Goal: Browse casually

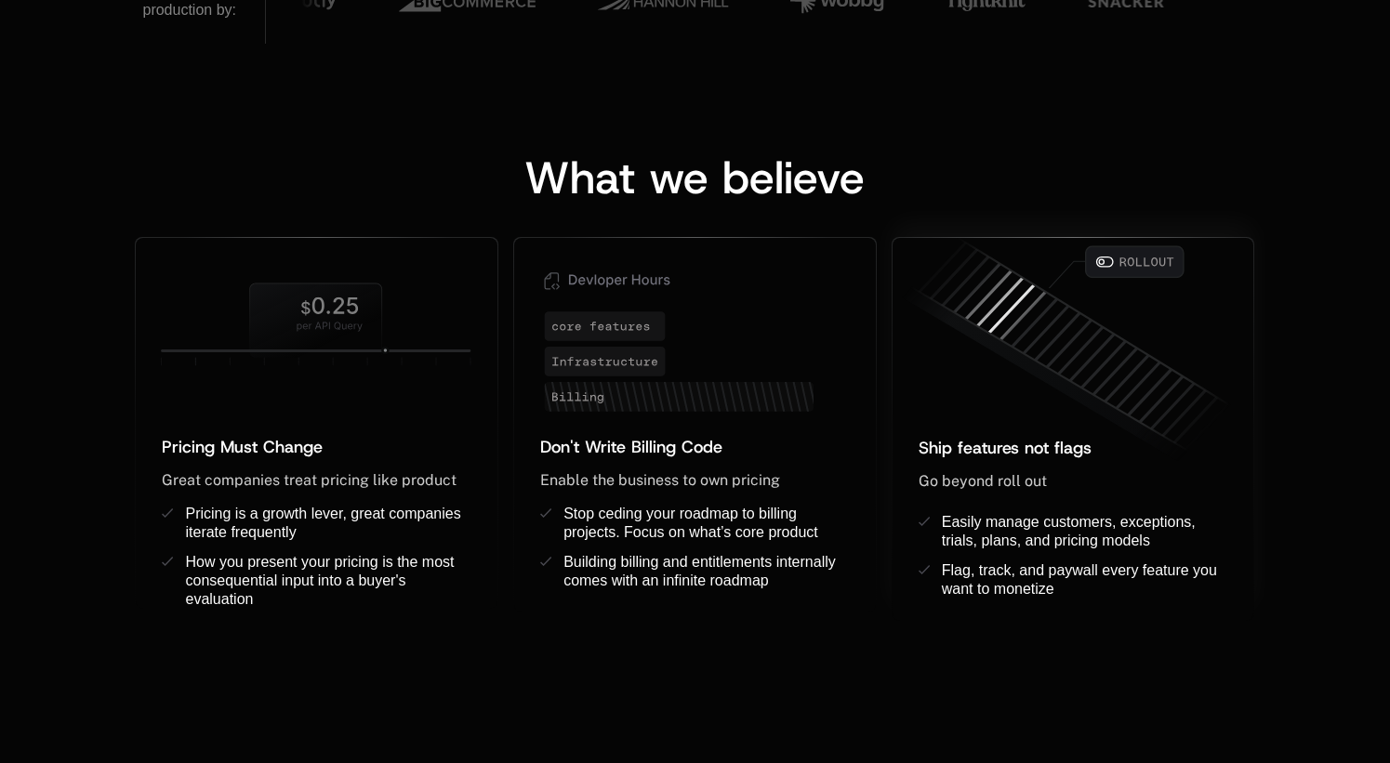
scroll to position [1395, 0]
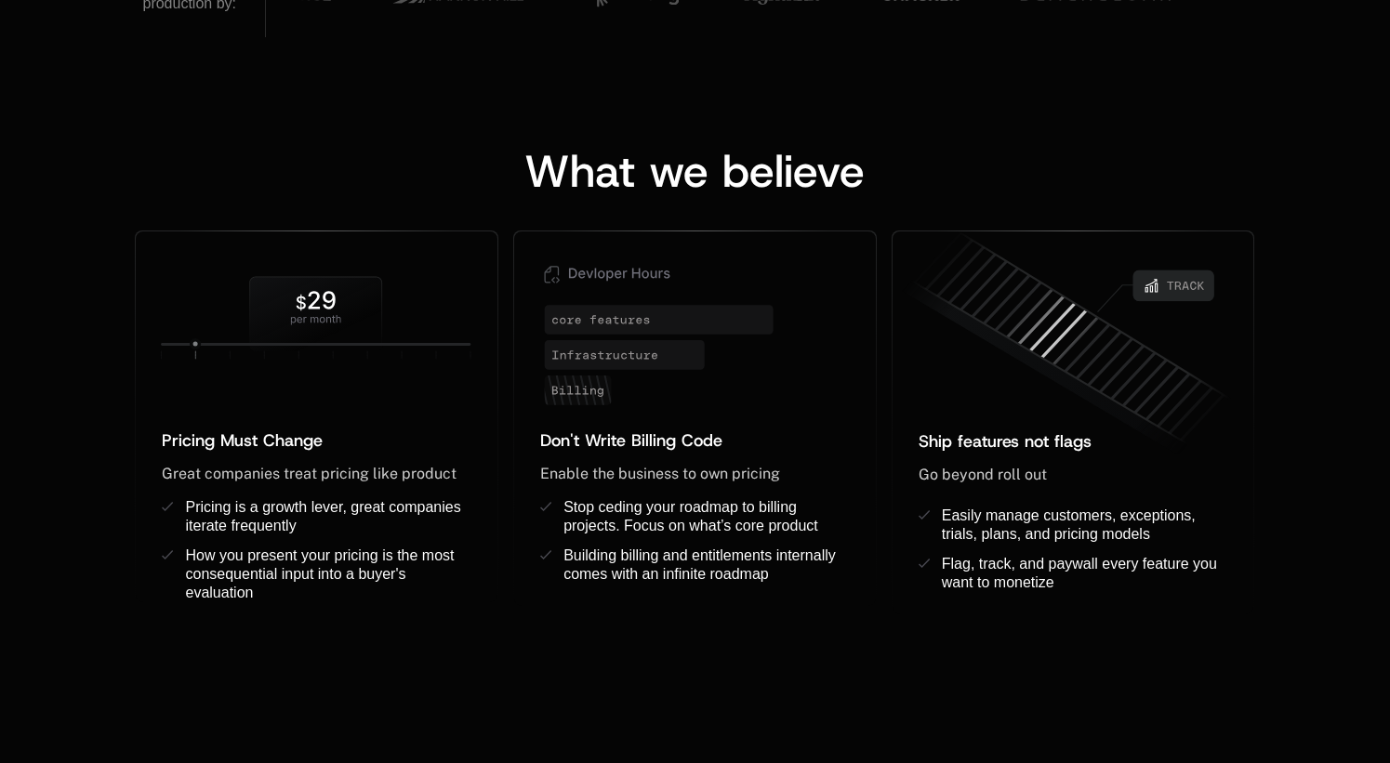
click at [1177, 165] on div "What we believe" at bounding box center [694, 171] width 1119 height 45
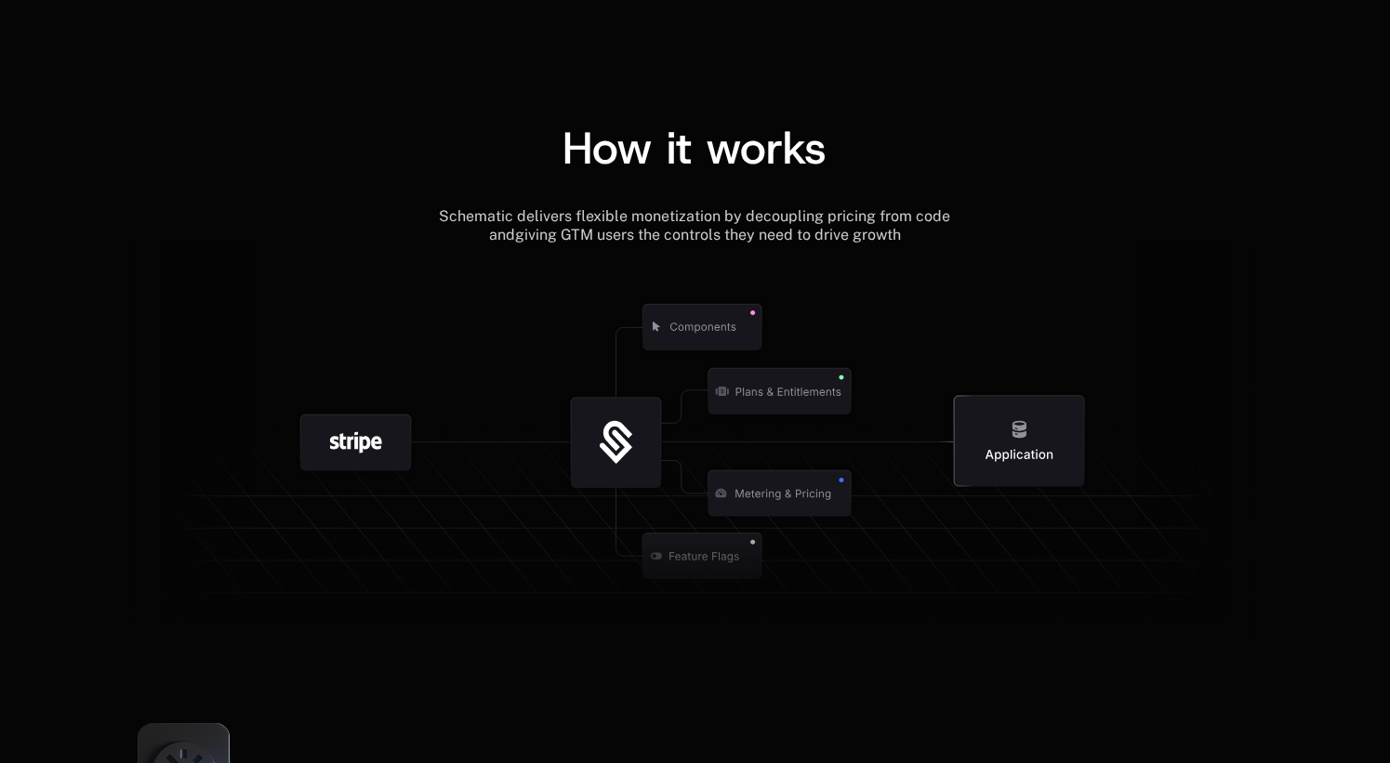
scroll to position [2058, 0]
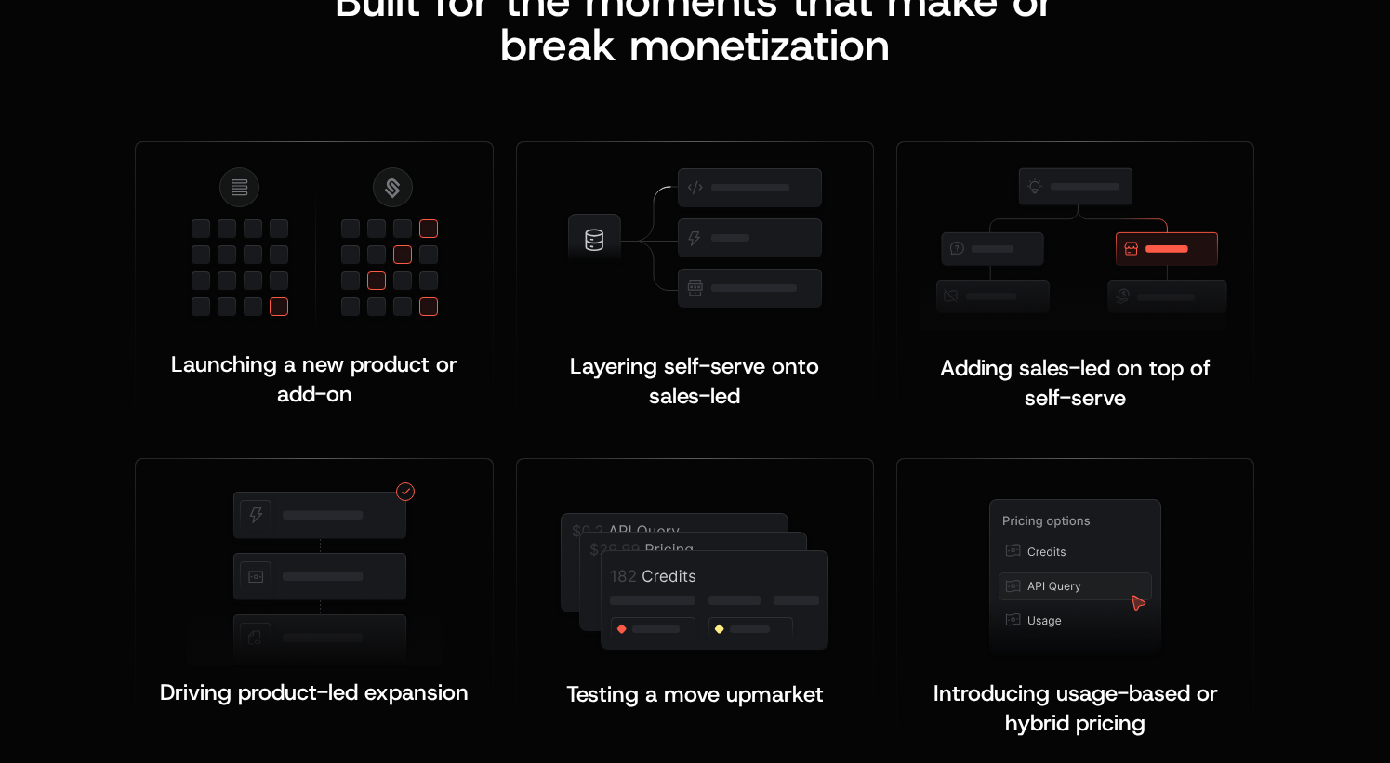
scroll to position [3486, 0]
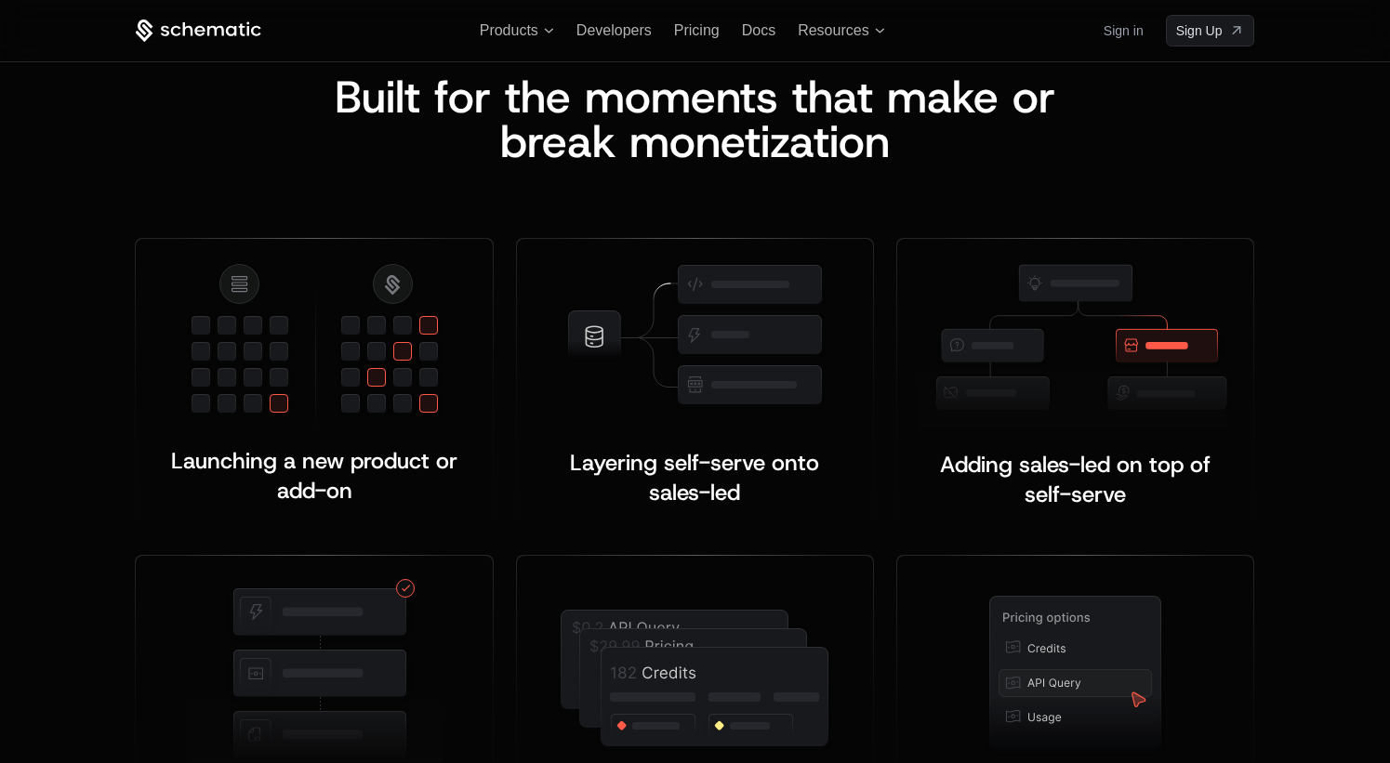
scroll to position [3359, 0]
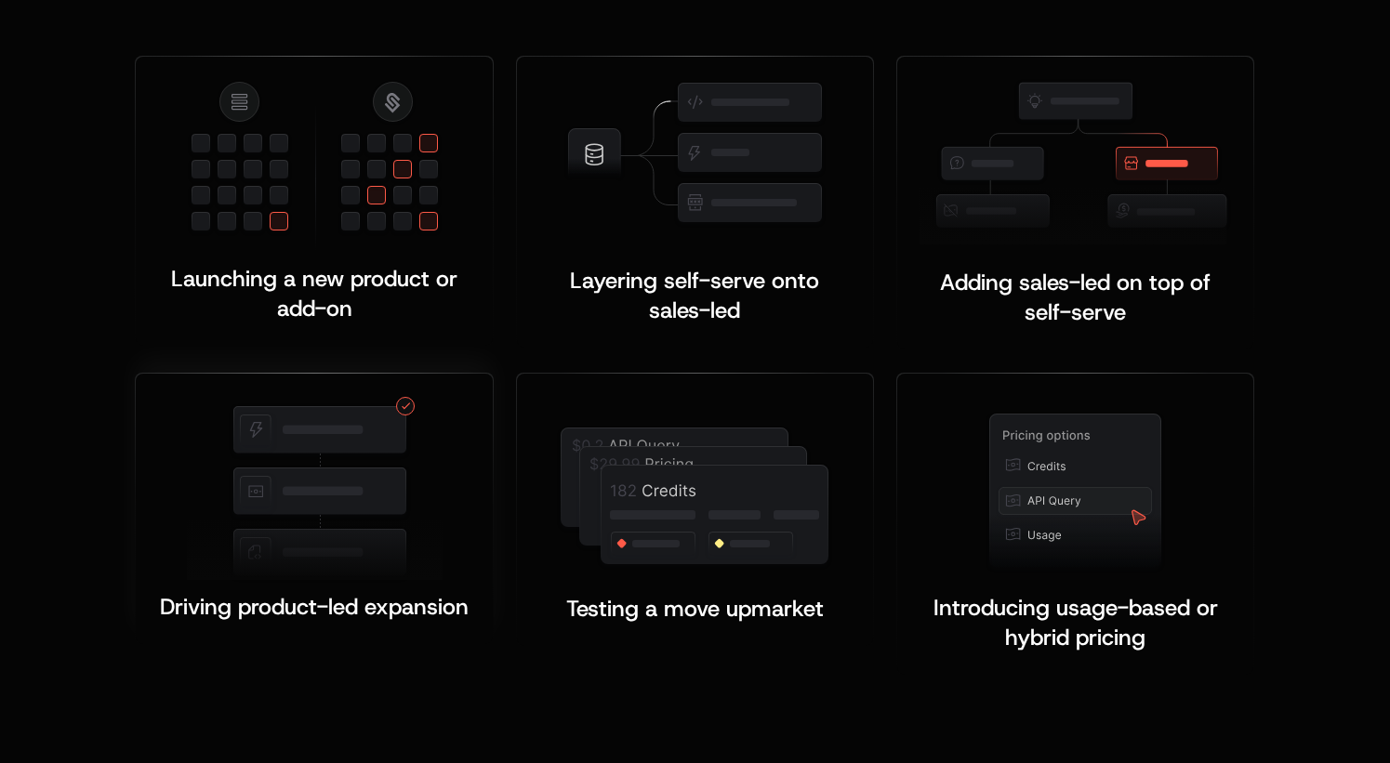
scroll to position [3669, 0]
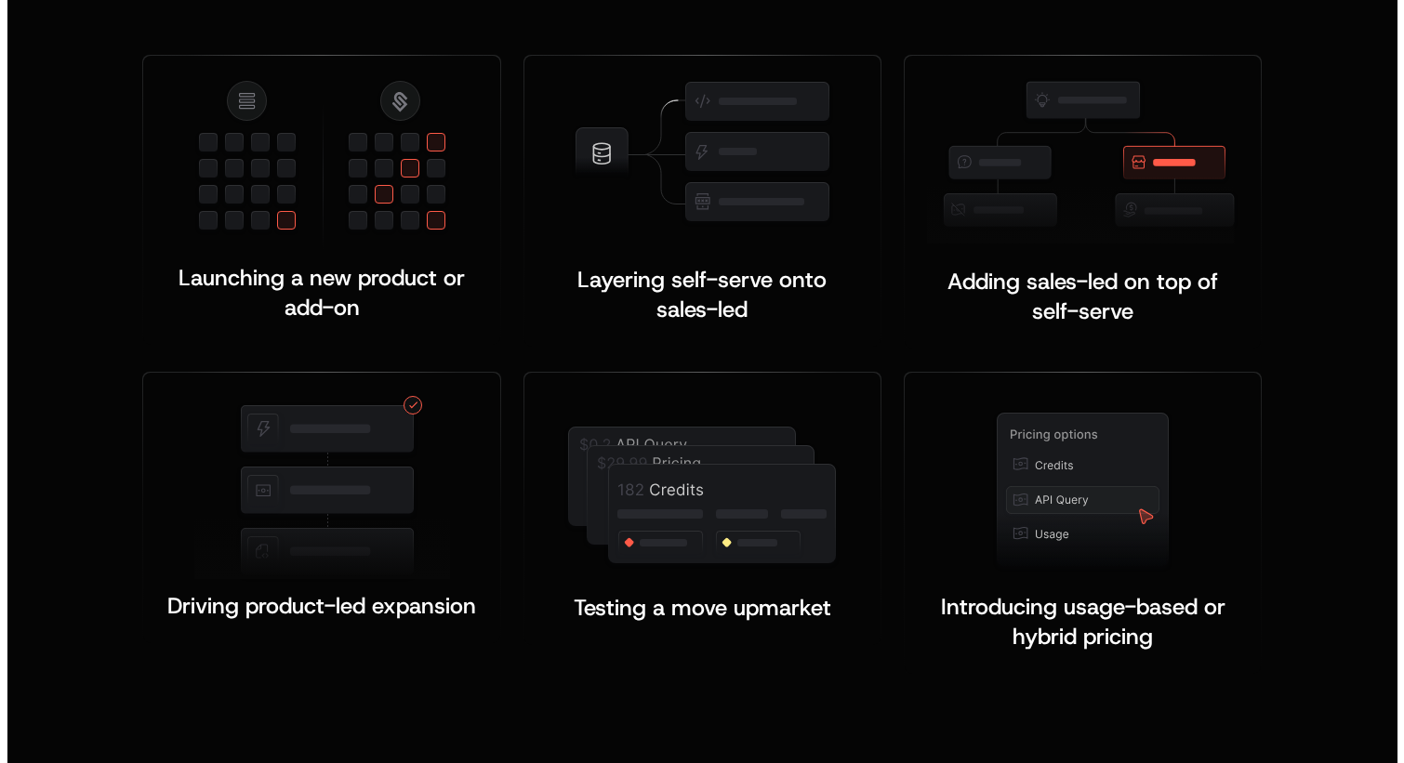
scroll to position [3669, 0]
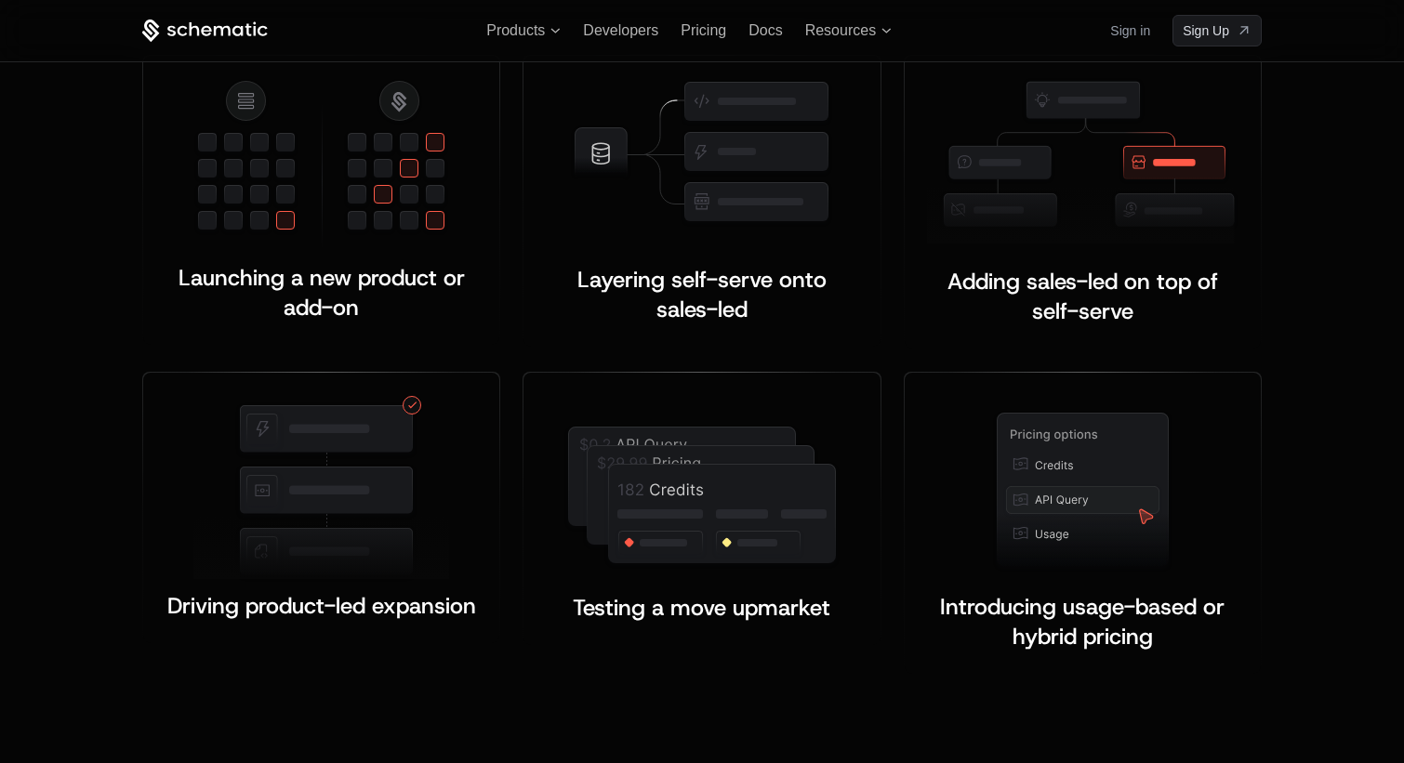
scroll to position [3669, 0]
